Goal: Information Seeking & Learning: Learn about a topic

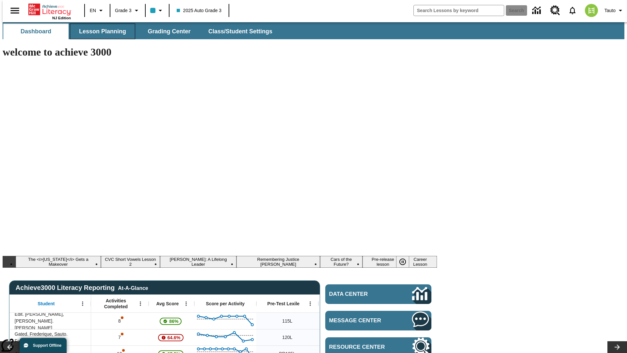
click at [100, 31] on span "Lesson Planning" at bounding box center [102, 32] width 47 height 8
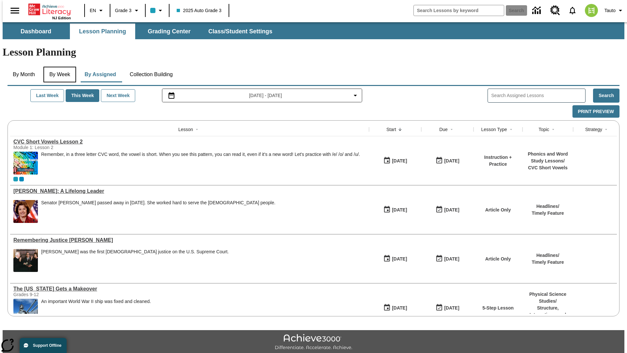
click at [58, 67] on button "By Week" at bounding box center [59, 75] width 33 height 16
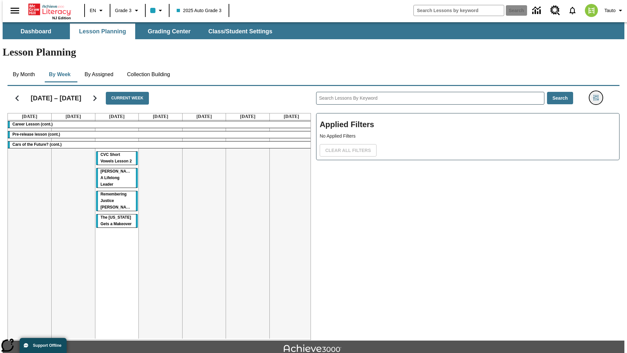
click at [598, 95] on icon "Filters Side menu" at bounding box center [596, 98] width 6 height 6
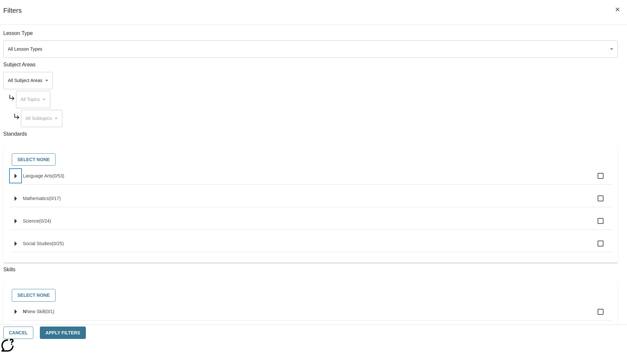
click at [17, 178] on icon "Select standards" at bounding box center [16, 175] width 2 height 5
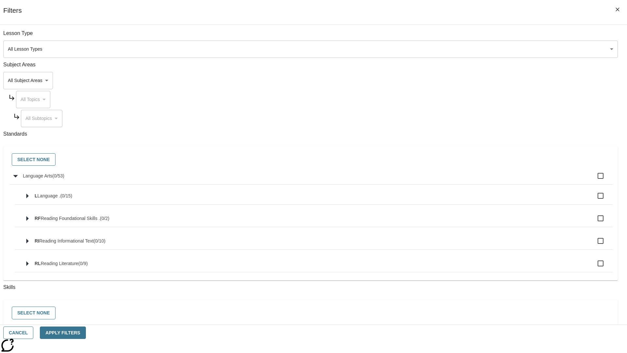
click at [475, 179] on label "Language Arts ( 0 / 53 )" at bounding box center [315, 176] width 585 height 14
click at [594, 179] on input "Language Arts ( 0 / 53 )" at bounding box center [601, 176] width 14 height 14
checkbox input "true"
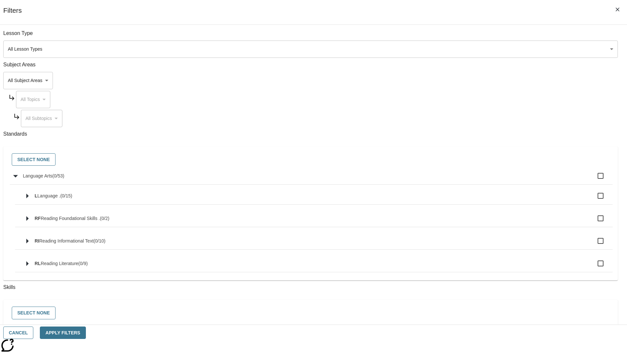
checkbox input "true"
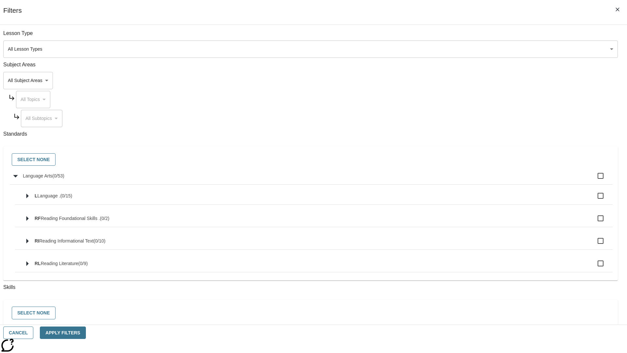
checkbox input "true"
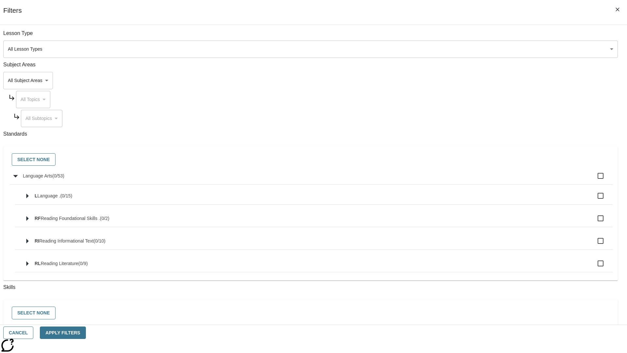
checkbox input "true"
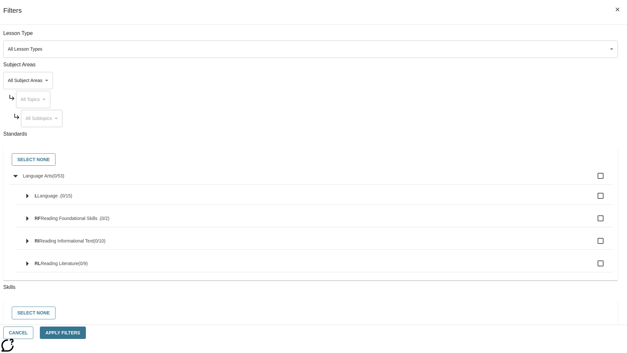
checkbox input "true"
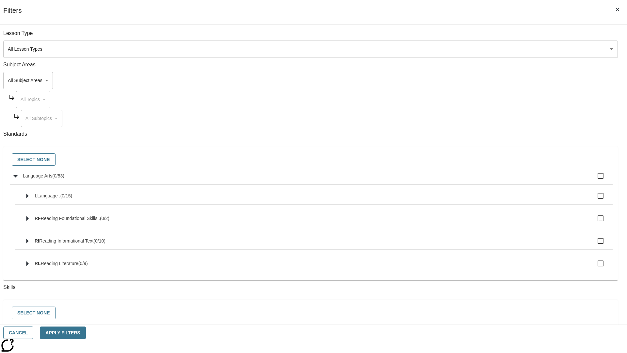
checkbox input "true"
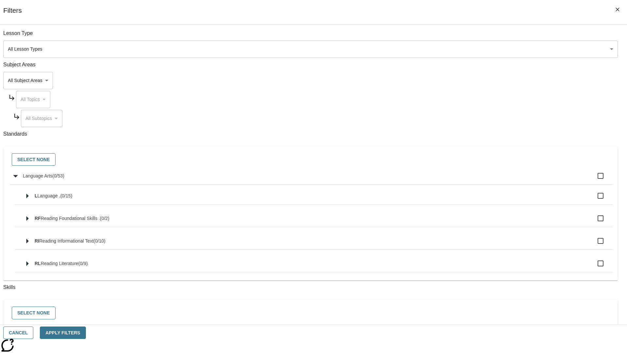
checkbox input "true"
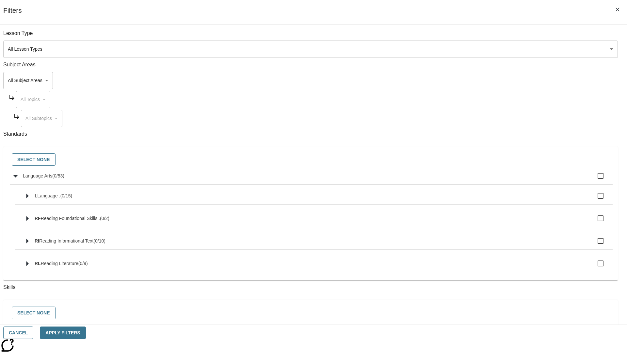
checkbox input "true"
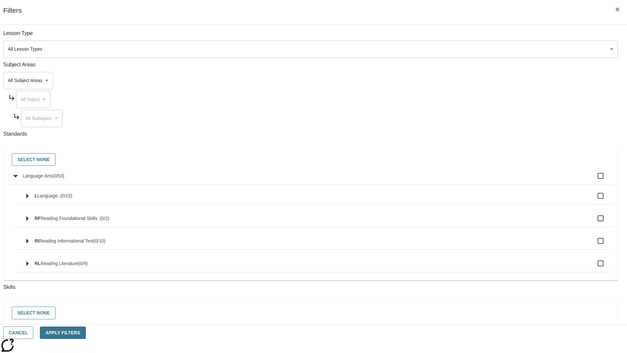
checkbox input "true"
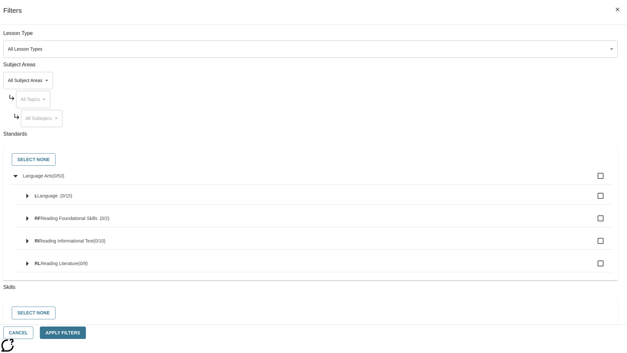
checkbox input "true"
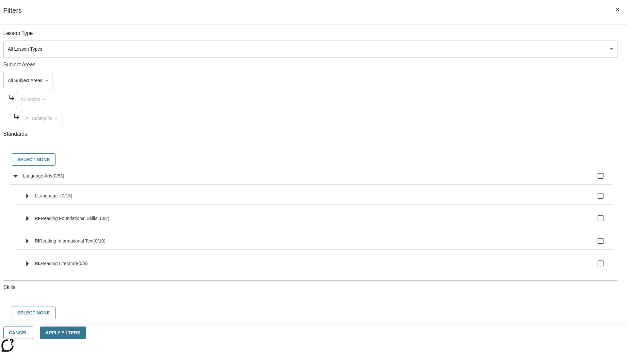
checkbox input "true"
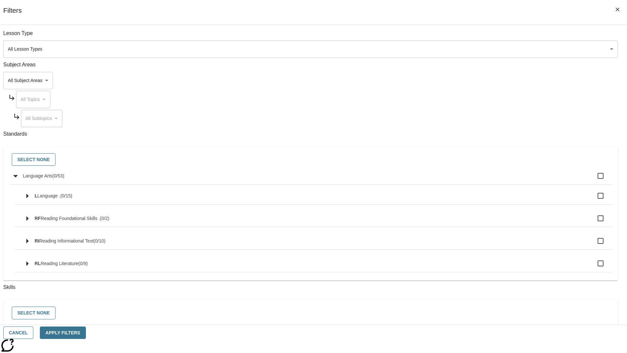
checkbox input "true"
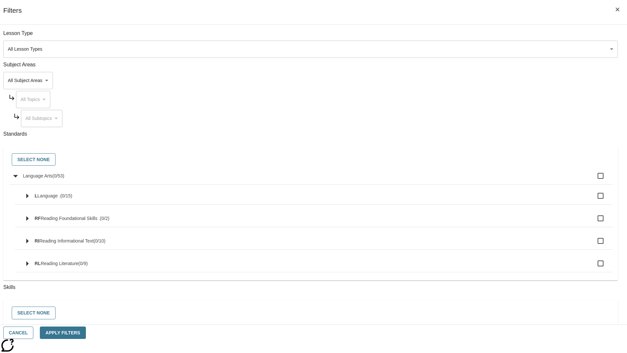
checkbox input "true"
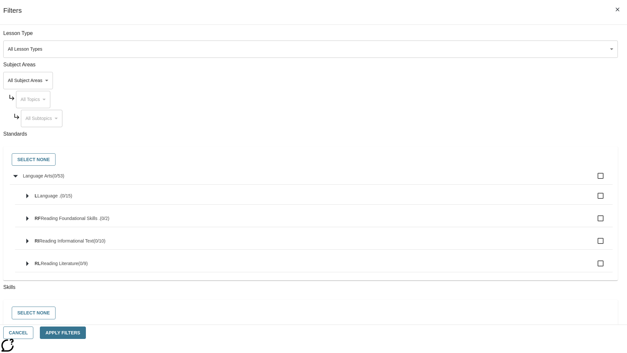
checkbox input "true"
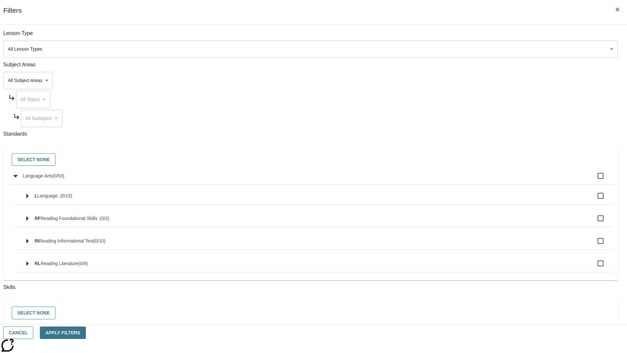
checkbox input "true"
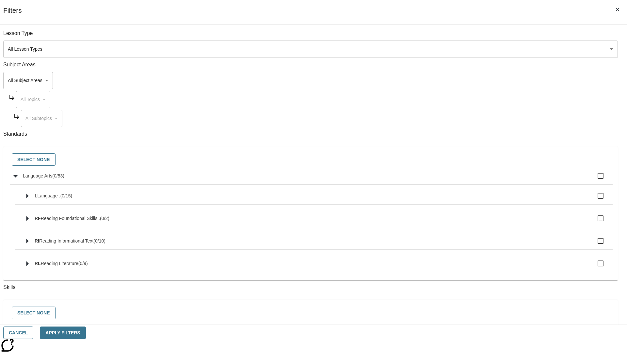
checkbox input "true"
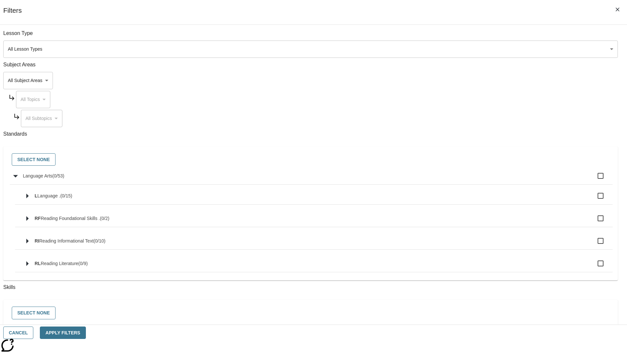
checkbox input "true"
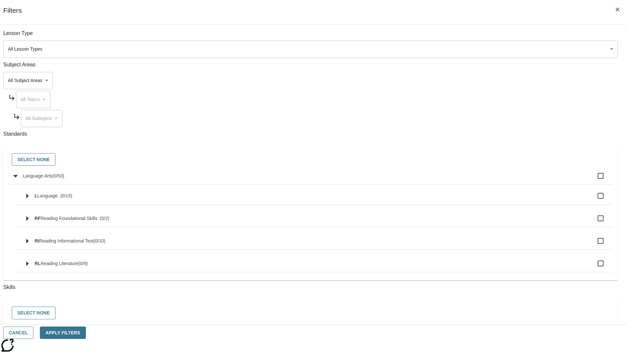
checkbox input "true"
click at [56, 160] on button "Select None" at bounding box center [34, 159] width 44 height 13
checkbox input "false"
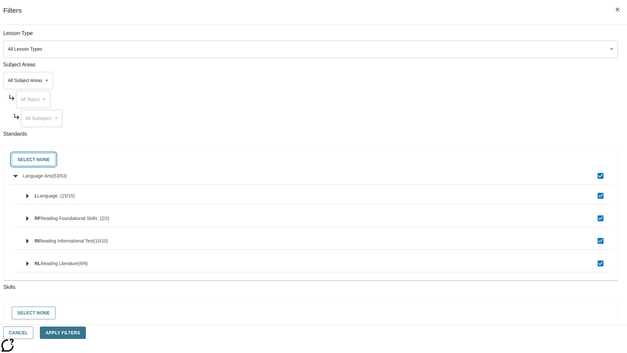
checkbox input "false"
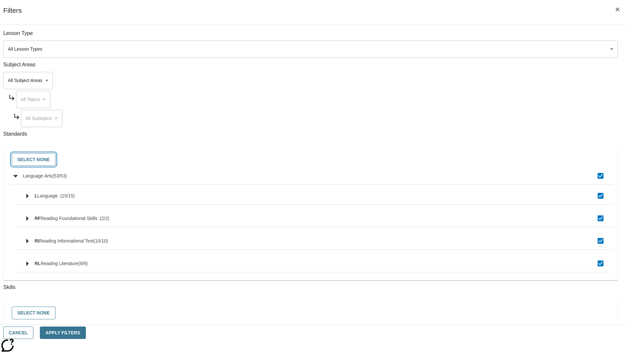
checkbox input "false"
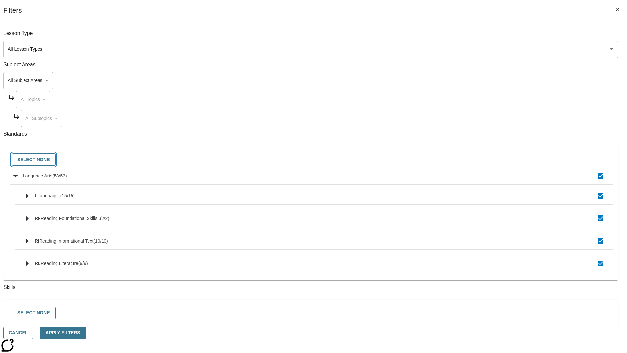
checkbox input "false"
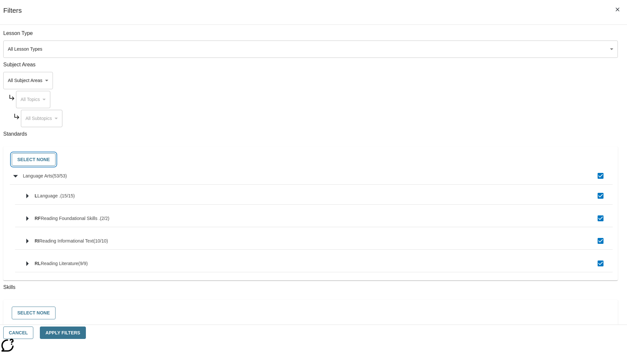
checkbox input "false"
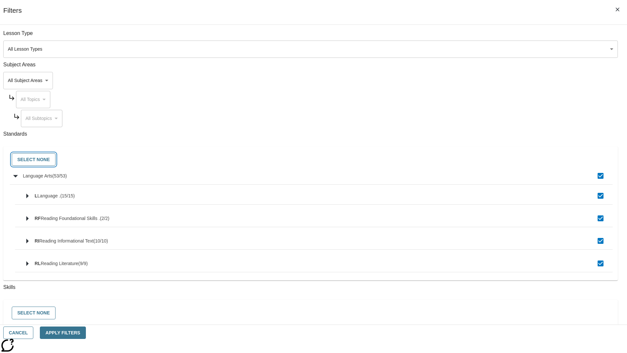
checkbox input "false"
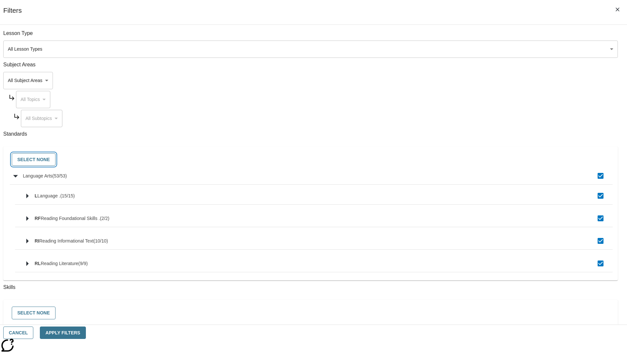
checkbox input "false"
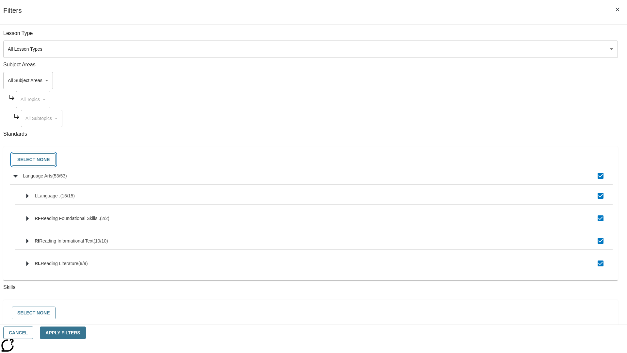
checkbox input "false"
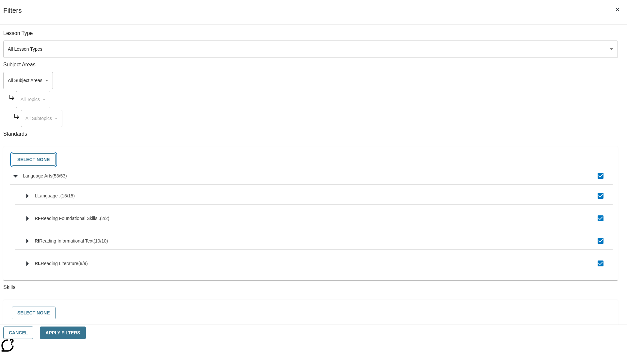
checkbox input "false"
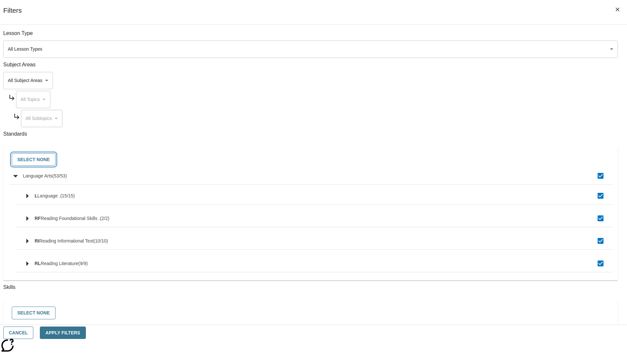
checkbox input "false"
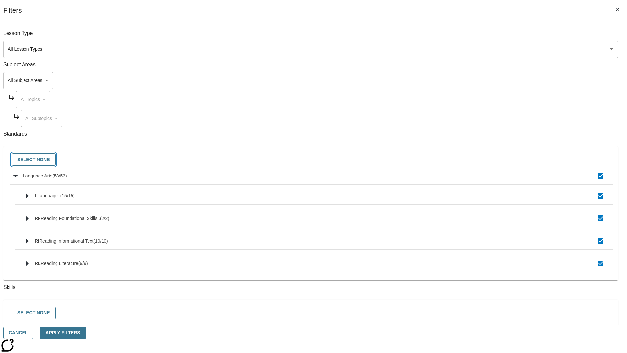
checkbox input "false"
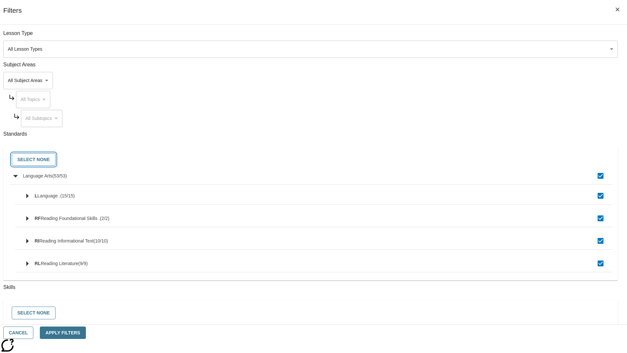
checkbox input "false"
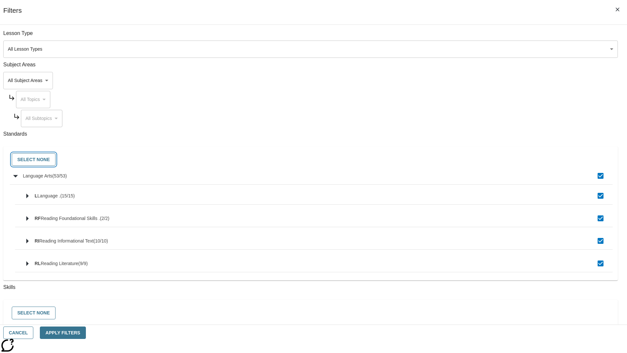
checkbox input "false"
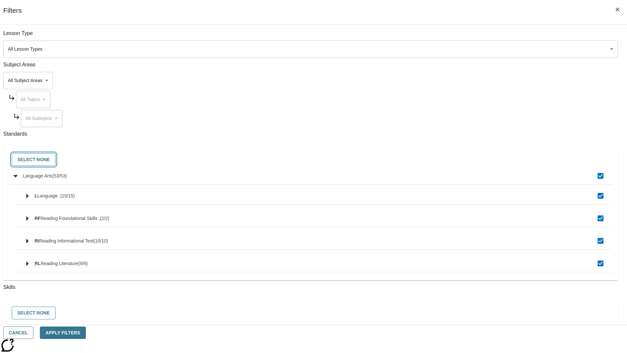
checkbox input "false"
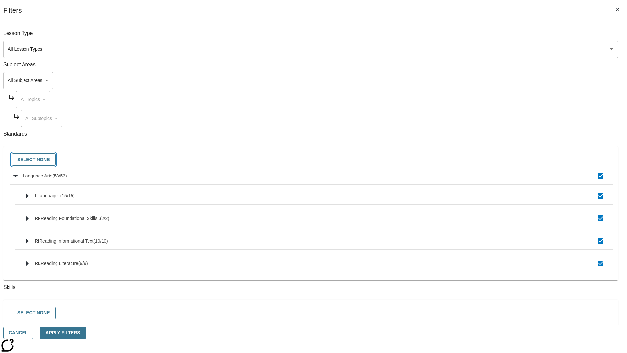
checkbox input "false"
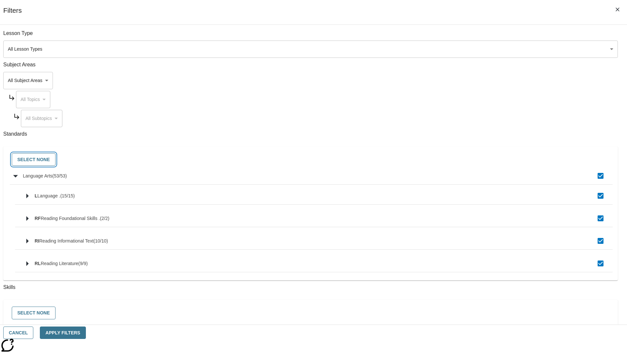
checkbox input "false"
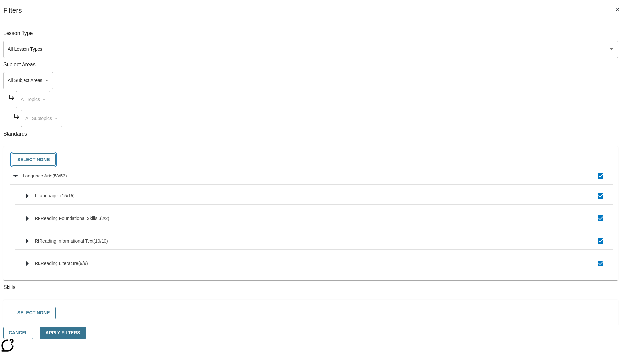
checkbox input "false"
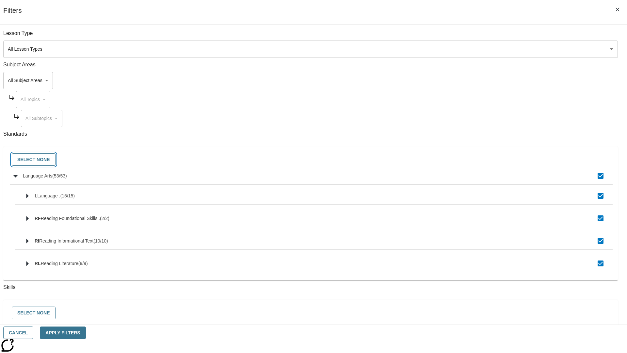
checkbox input "false"
click at [33, 333] on button "Cancel" at bounding box center [18, 332] width 30 height 13
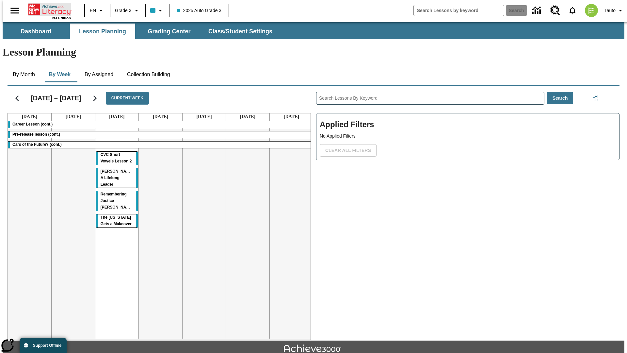
click at [47, 9] on icon "Home" at bounding box center [49, 9] width 43 height 13
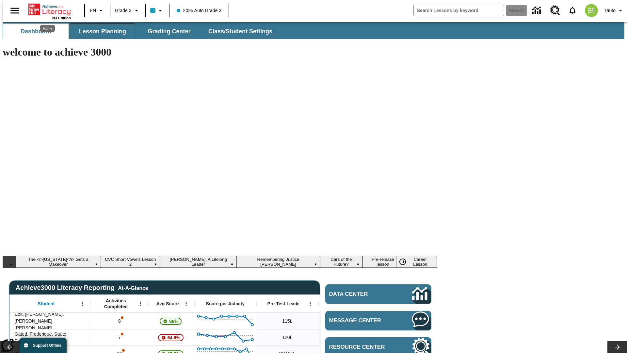
click at [100, 31] on span "Lesson Planning" at bounding box center [102, 32] width 47 height 8
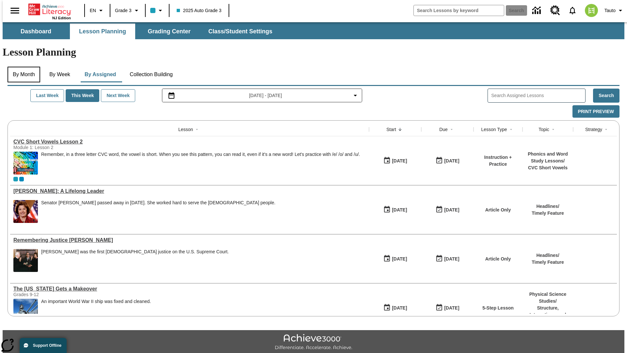
click at [22, 67] on button "By Month" at bounding box center [24, 75] width 33 height 16
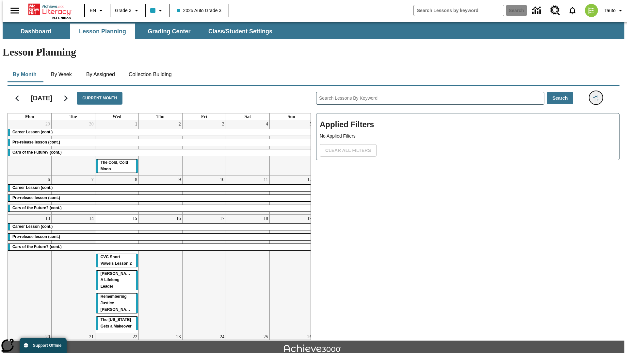
click at [598, 95] on icon "Filters Side menu" at bounding box center [596, 98] width 6 height 6
